Goal: Task Accomplishment & Management: Manage account settings

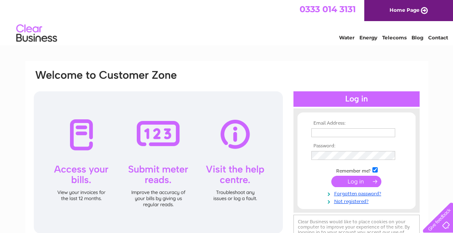
click at [372, 136] on input "text" at bounding box center [353, 133] width 84 height 9
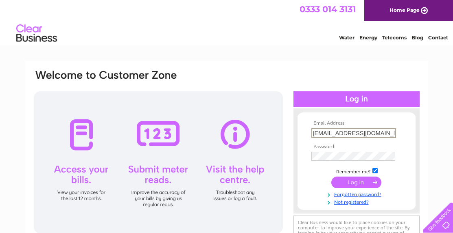
type input "[EMAIL_ADDRESS][DOMAIN_NAME]"
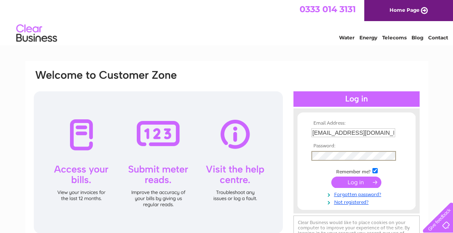
click at [358, 178] on input "submit" at bounding box center [356, 182] width 50 height 11
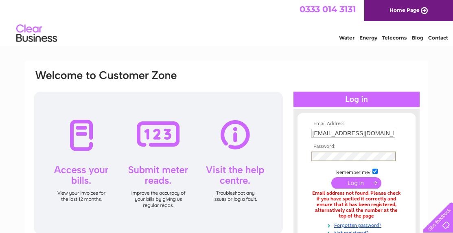
click at [365, 181] on input "submit" at bounding box center [356, 182] width 50 height 11
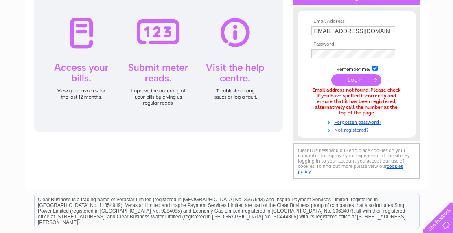
scroll to position [79, 0]
